Goal: Task Accomplishment & Management: Complete application form

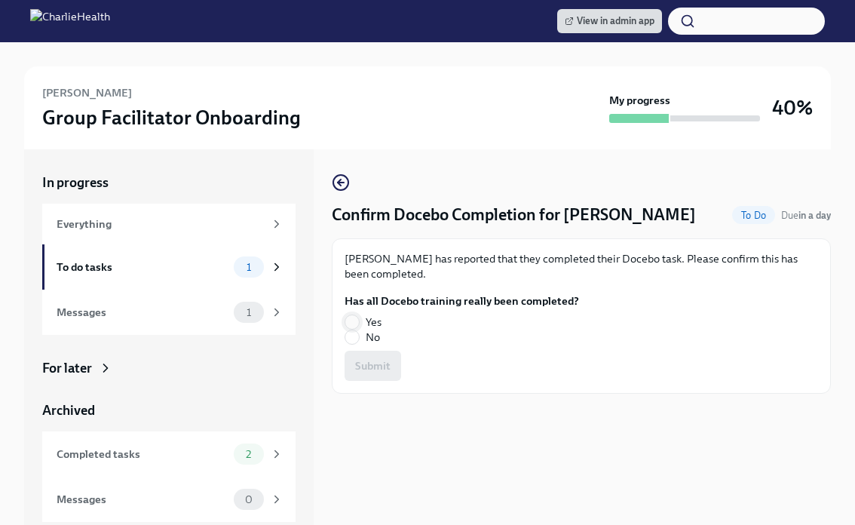
click at [352, 319] on input "Yes" at bounding box center [352, 322] width 14 height 14
radio input "true"
click at [365, 364] on span "Submit" at bounding box center [372, 365] width 35 height 15
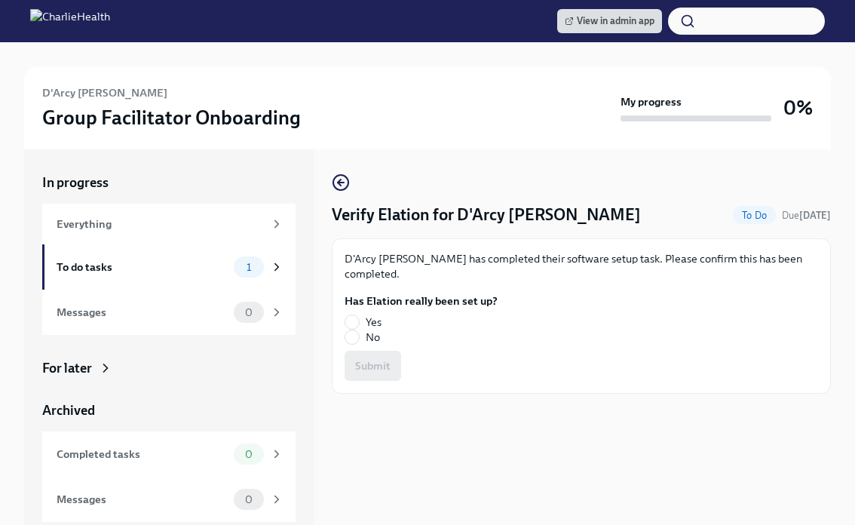
click at [360, 315] on label "Yes" at bounding box center [415, 322] width 141 height 15
click at [359, 315] on input "Yes" at bounding box center [352, 322] width 14 height 14
radio input "true"
click at [382, 351] on button "Submit" at bounding box center [373, 366] width 57 height 30
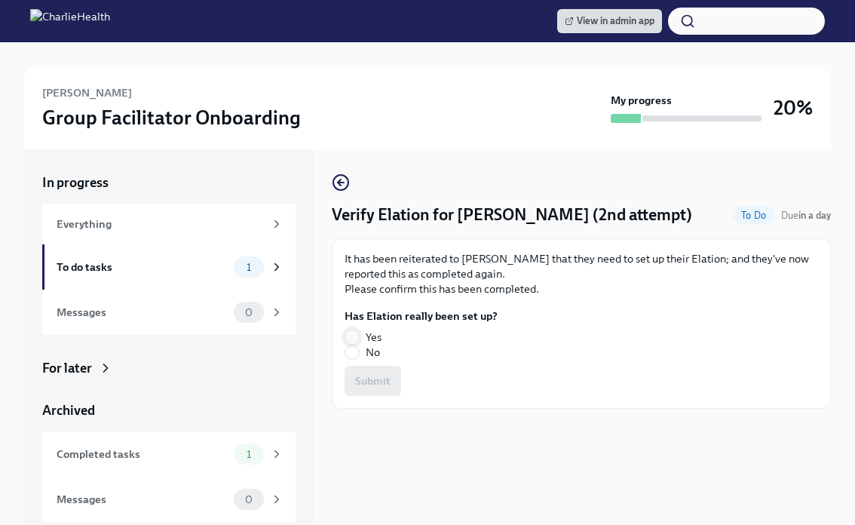
click at [359, 336] on span at bounding box center [352, 337] width 15 height 15
click at [359, 336] on input "Yes" at bounding box center [352, 337] width 14 height 14
radio input "true"
click at [373, 373] on span "Submit" at bounding box center [372, 380] width 35 height 15
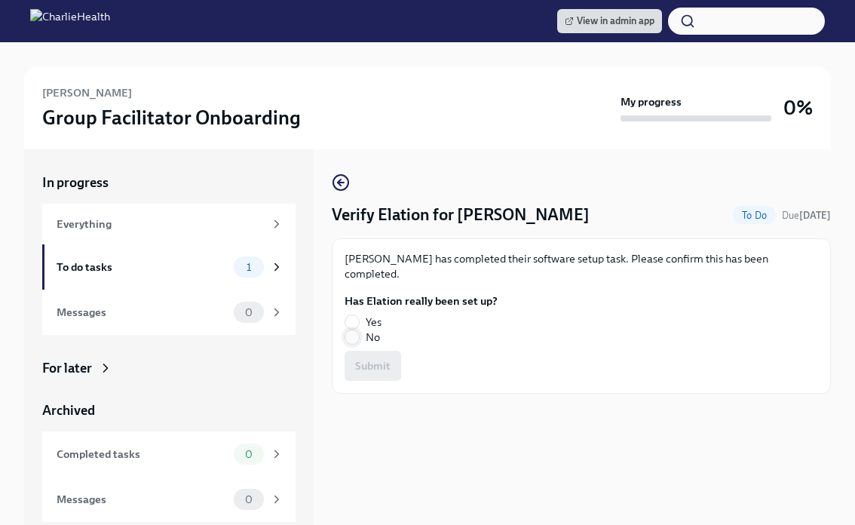
click at [351, 330] on input "No" at bounding box center [352, 337] width 14 height 14
radio input "true"
click at [368, 358] on span "Submit" at bounding box center [372, 365] width 35 height 15
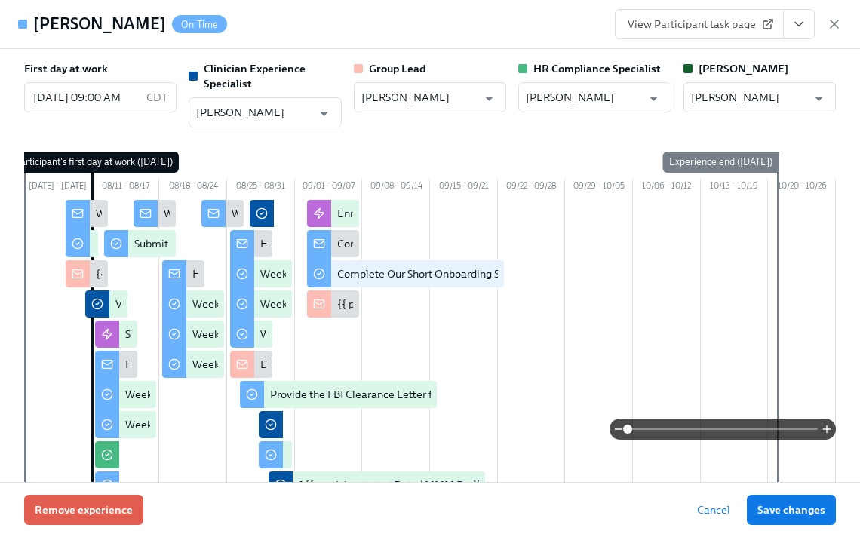
scroll to position [0, 23976]
click at [834, 22] on icon "button" at bounding box center [834, 24] width 15 height 15
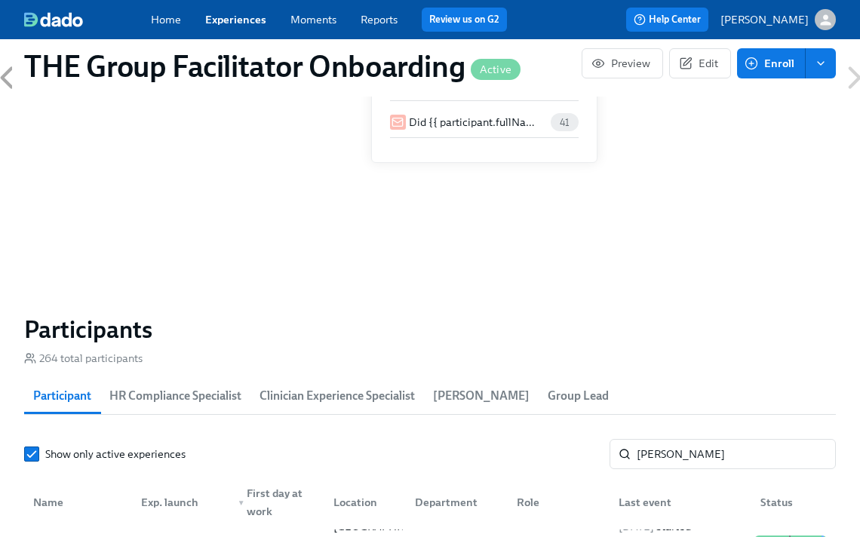
scroll to position [0, 23964]
click at [652, 453] on input "[PERSON_NAME]" at bounding box center [736, 454] width 199 height 30
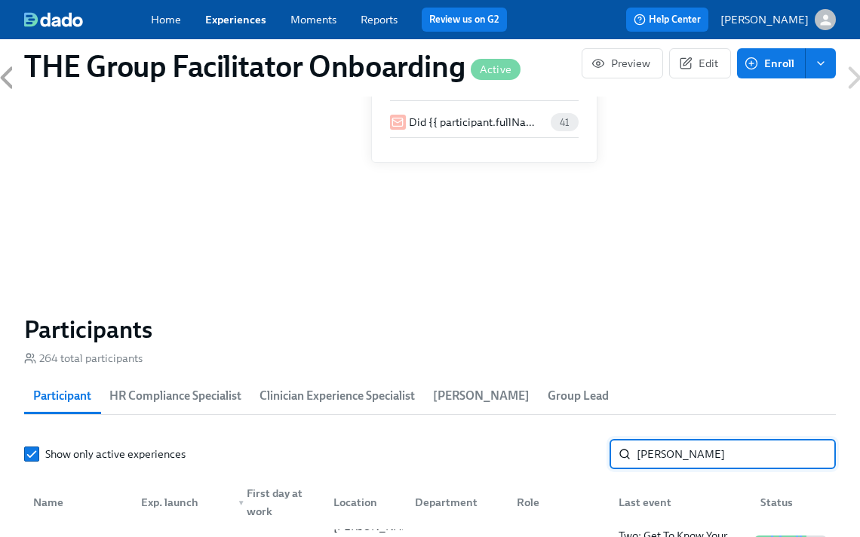
type input "[PERSON_NAME]"
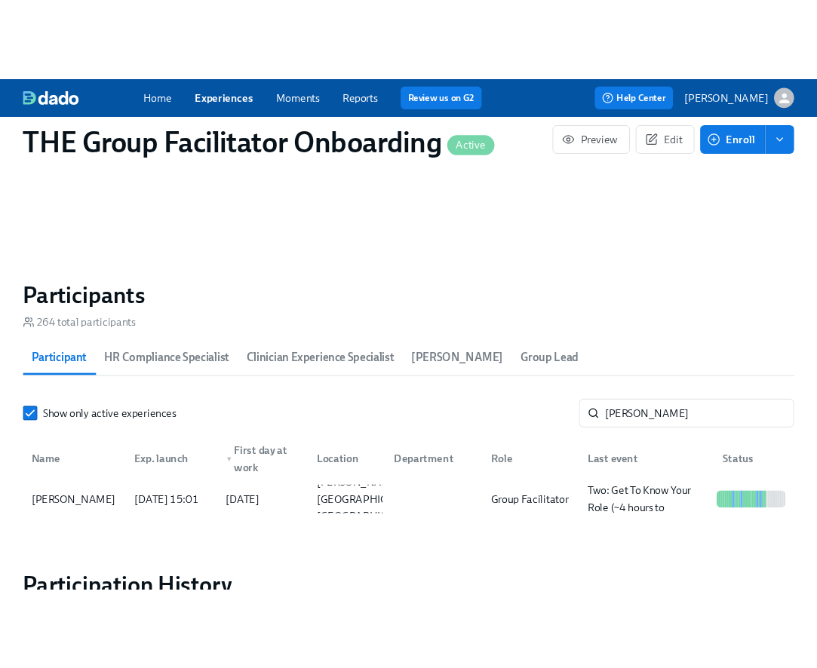
scroll to position [1208, 0]
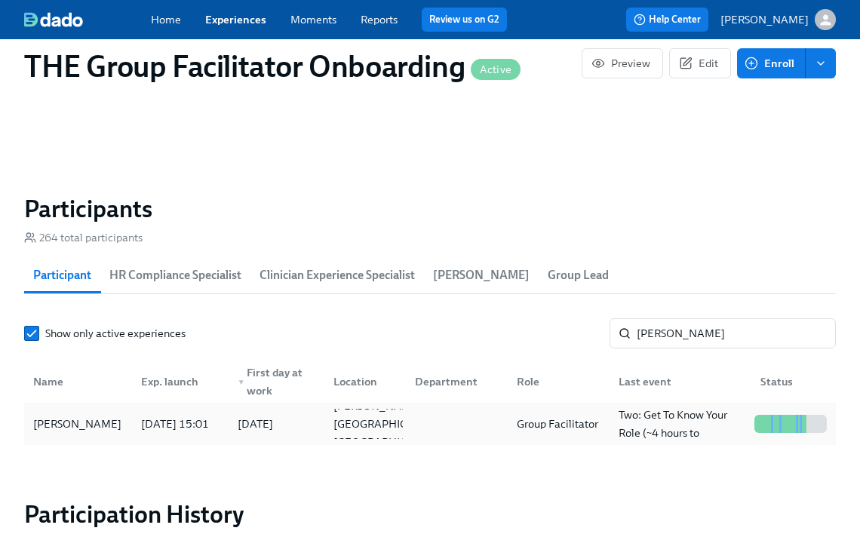
click at [96, 422] on div "[PERSON_NAME]" at bounding box center [77, 424] width 100 height 18
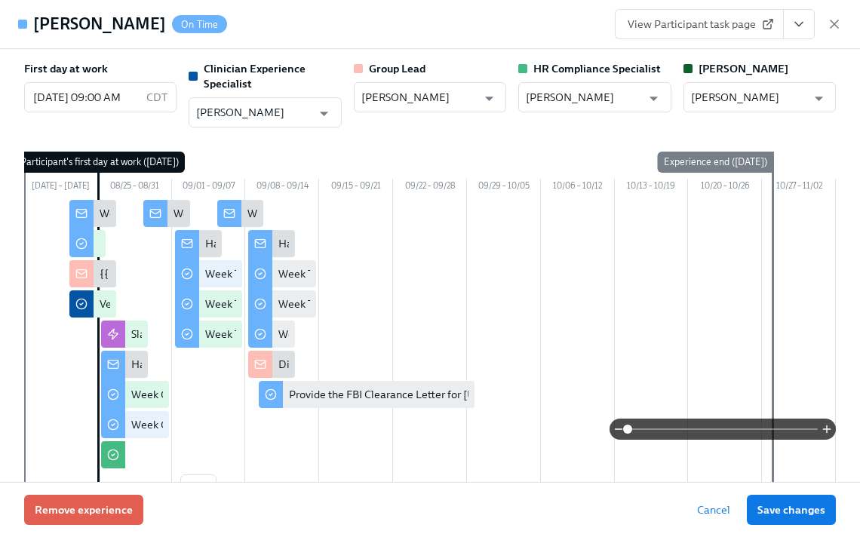
click at [851, 69] on div "First day at work [DATE] 09:00 AM CDT ​ Clinician Experience Specialist [PERSON…" at bounding box center [430, 265] width 860 height 433
click at [826, 197] on div "10/27 – 11/02" at bounding box center [799, 188] width 74 height 18
click at [836, 176] on div "First day at work [DATE] 09:00 AM CDT ​ Clinician Experience Specialist [PERSON…" at bounding box center [430, 265] width 860 height 433
